Goal: Information Seeking & Learning: Learn about a topic

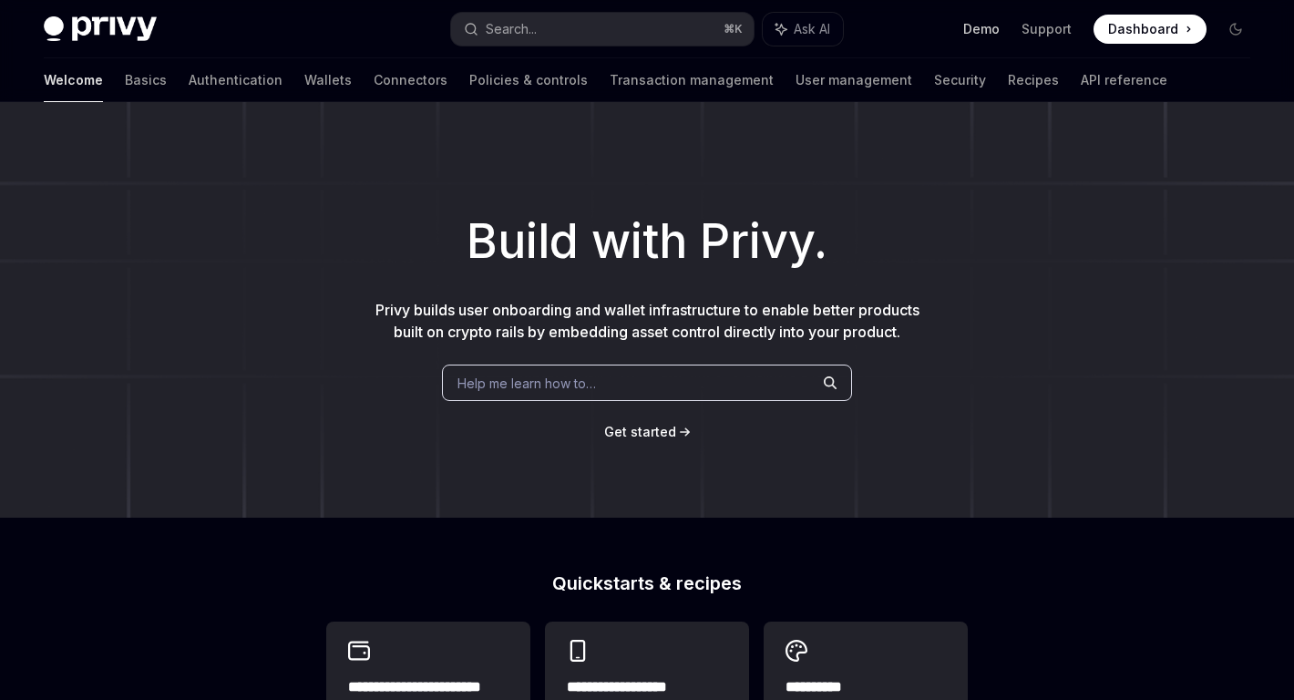
click at [980, 26] on link "Demo" at bounding box center [981, 29] width 36 height 18
click at [125, 77] on link "Basics" at bounding box center [146, 80] width 42 height 44
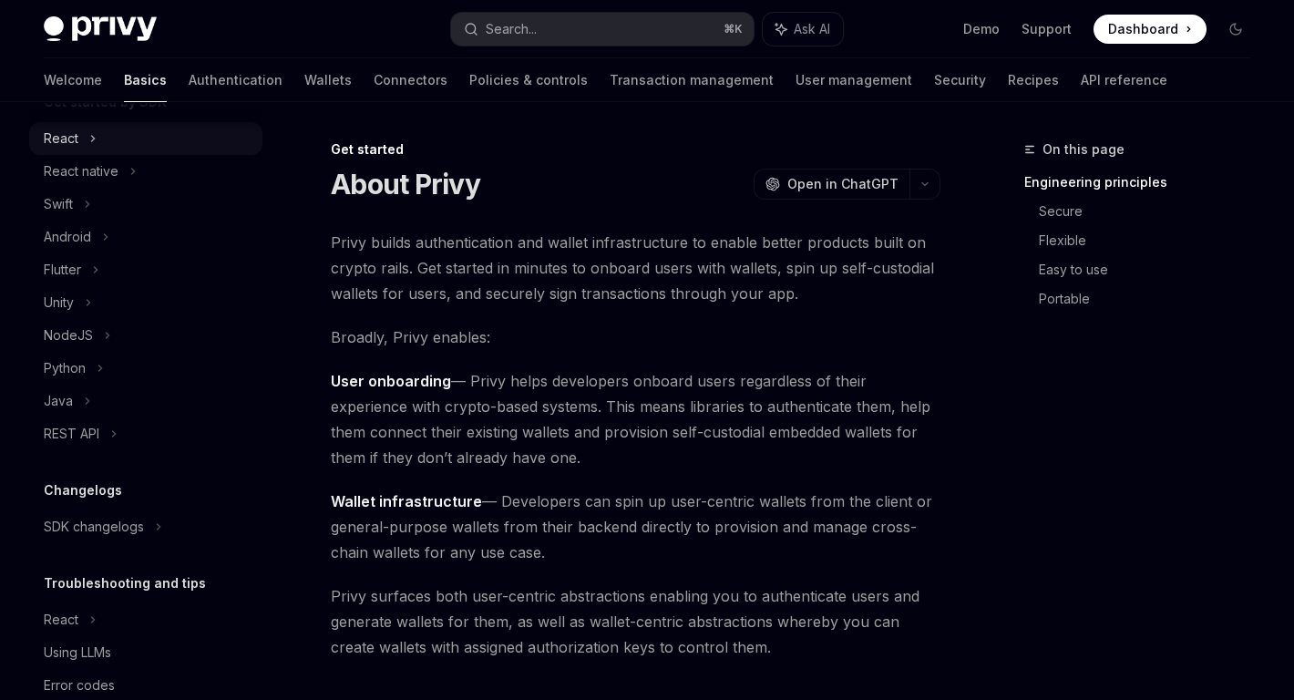
scroll to position [270, 0]
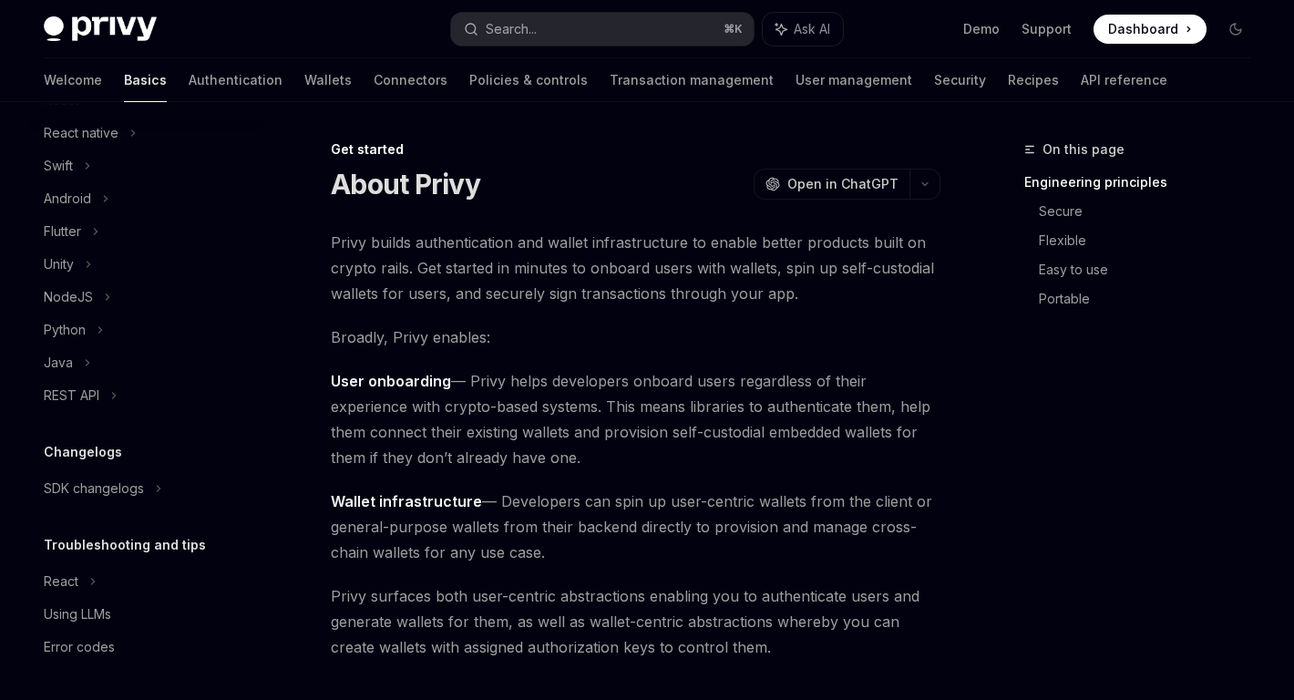
click at [158, 52] on div "Privy Docs home page Search... ⌘ K Ask AI Demo Support Dashboard Dashboard Sear…" at bounding box center [647, 29] width 1206 height 58
click at [189, 75] on link "Authentication" at bounding box center [236, 80] width 94 height 44
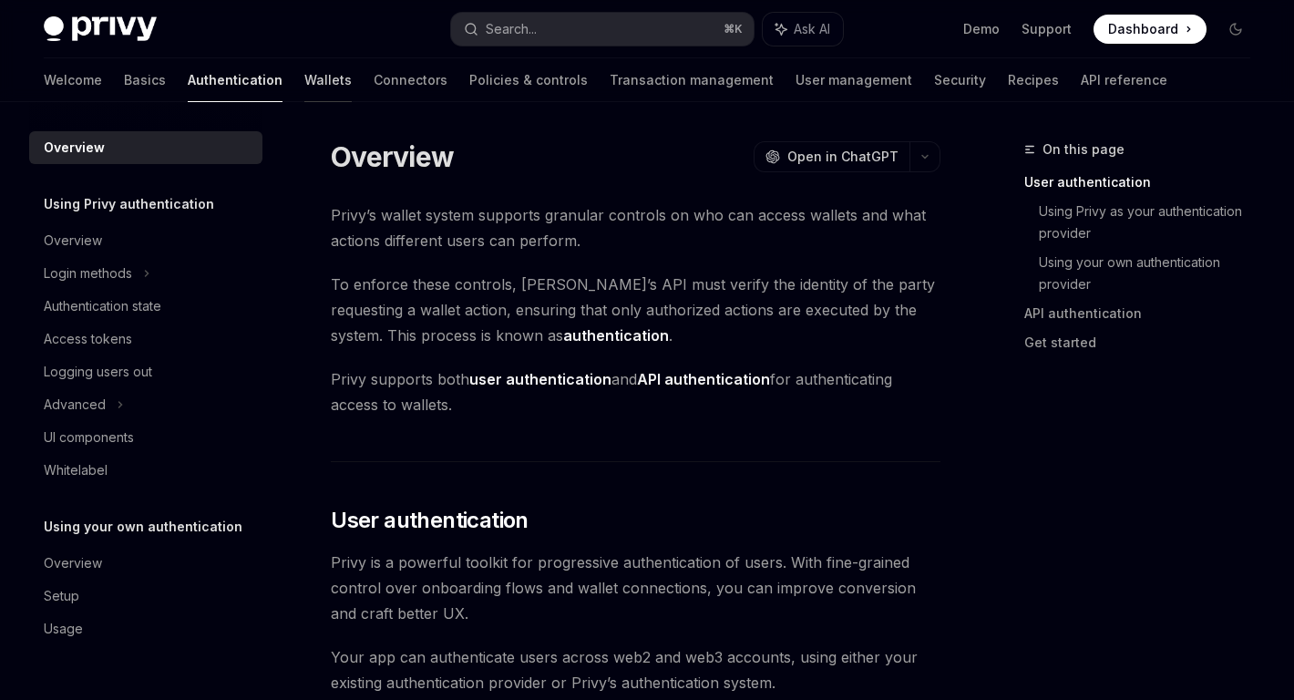
click at [304, 75] on link "Wallets" at bounding box center [327, 80] width 47 height 44
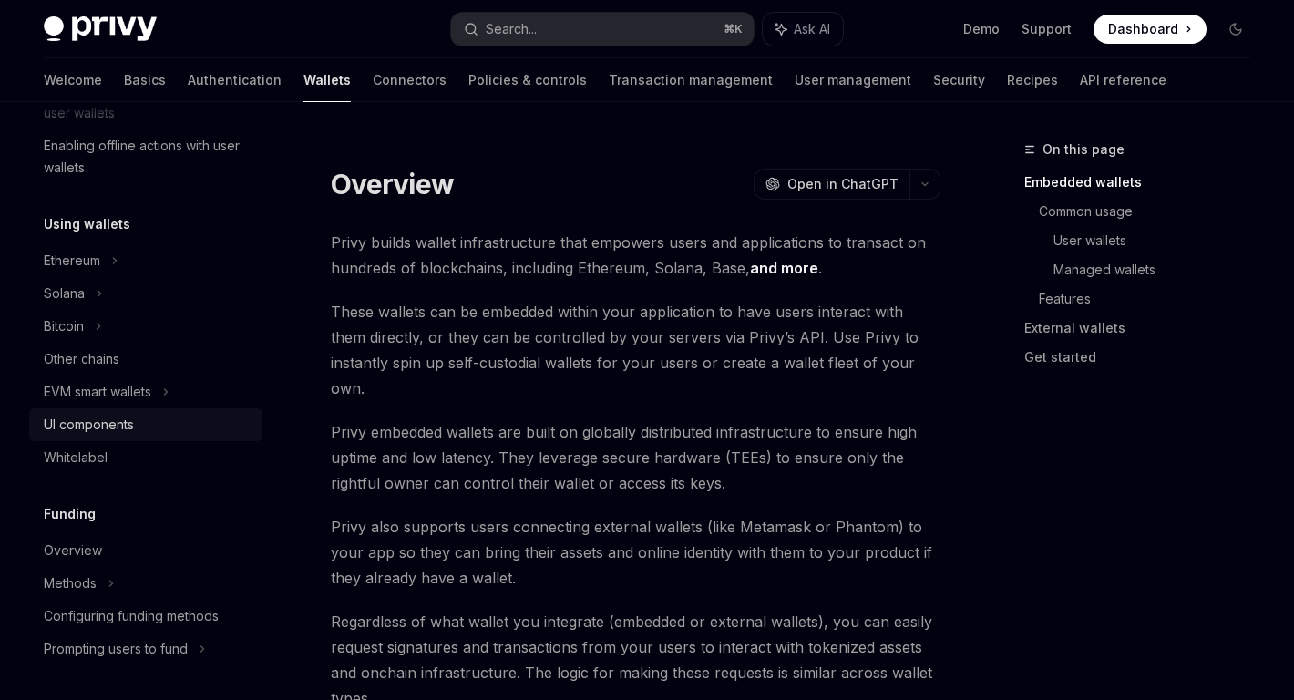
scroll to position [359, 0]
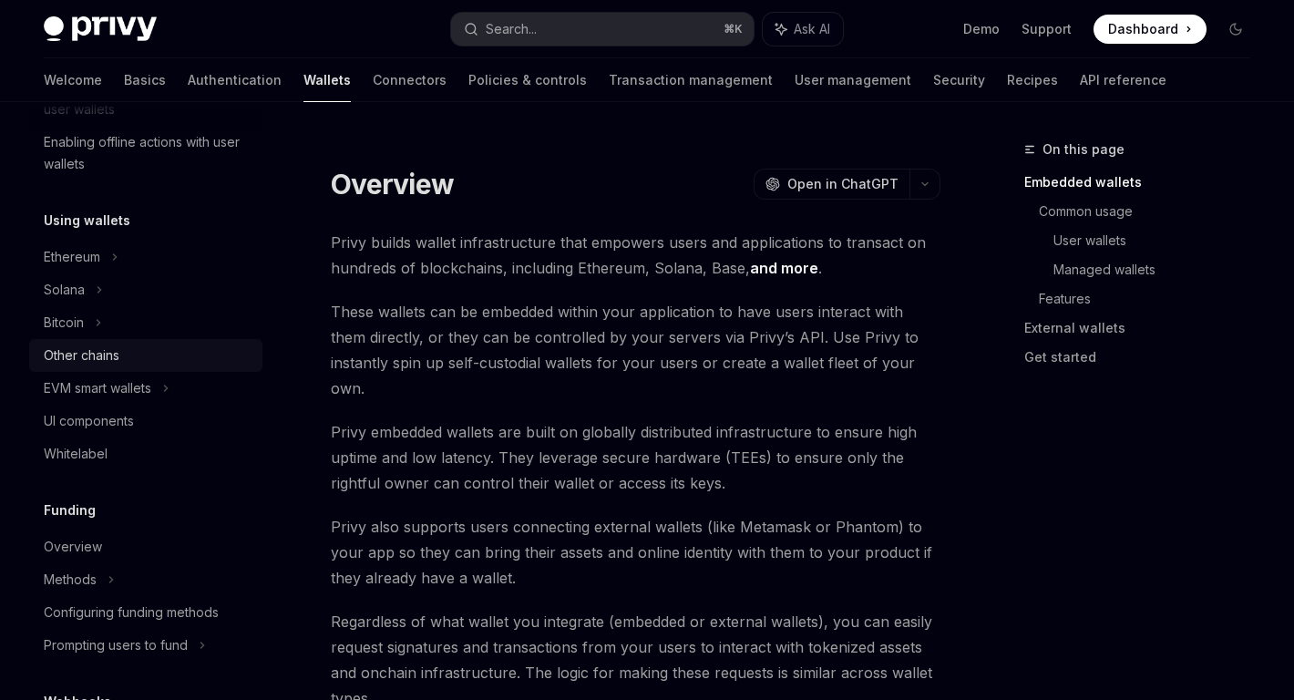
click at [99, 354] on div "Other chains" at bounding box center [82, 355] width 76 height 22
type textarea "*"
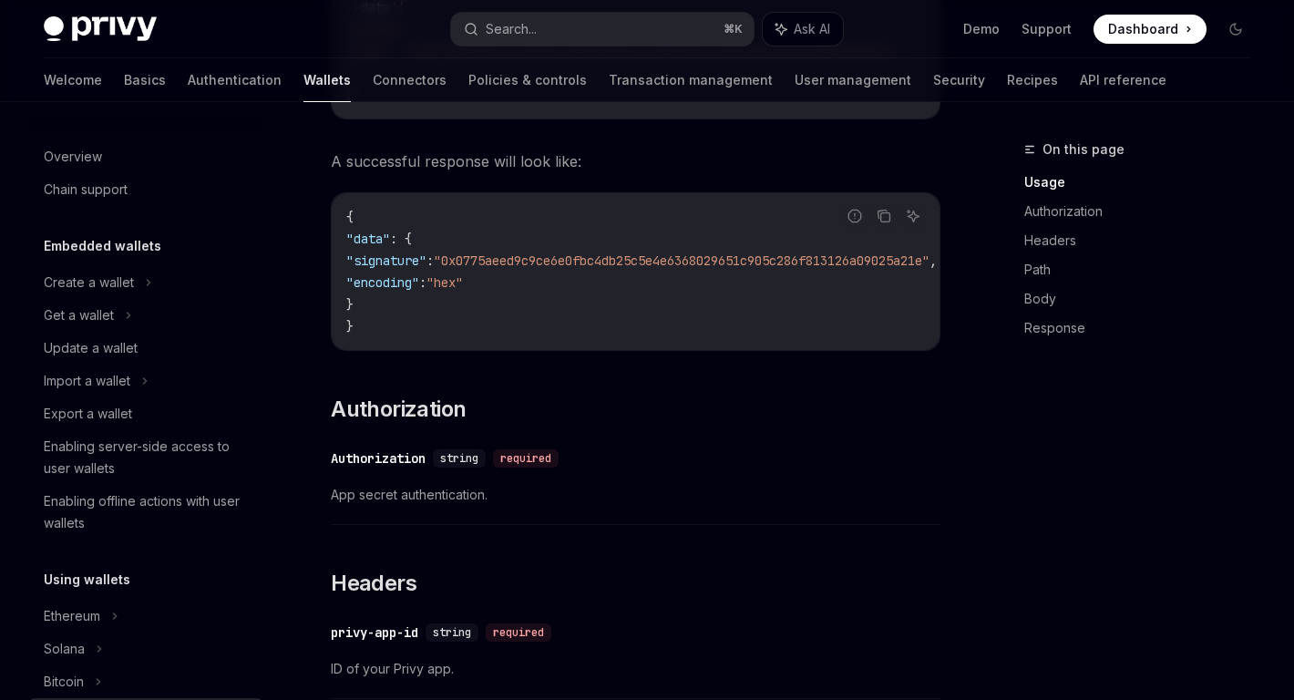
scroll to position [216, 0]
